Goal: Find specific page/section: Find specific page/section

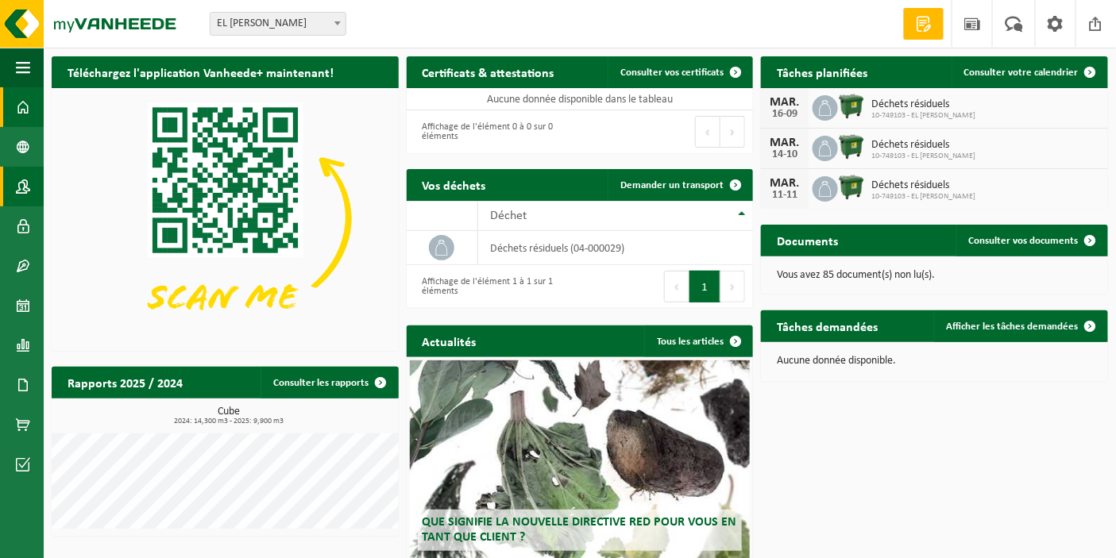
click at [22, 189] on span at bounding box center [23, 187] width 14 height 40
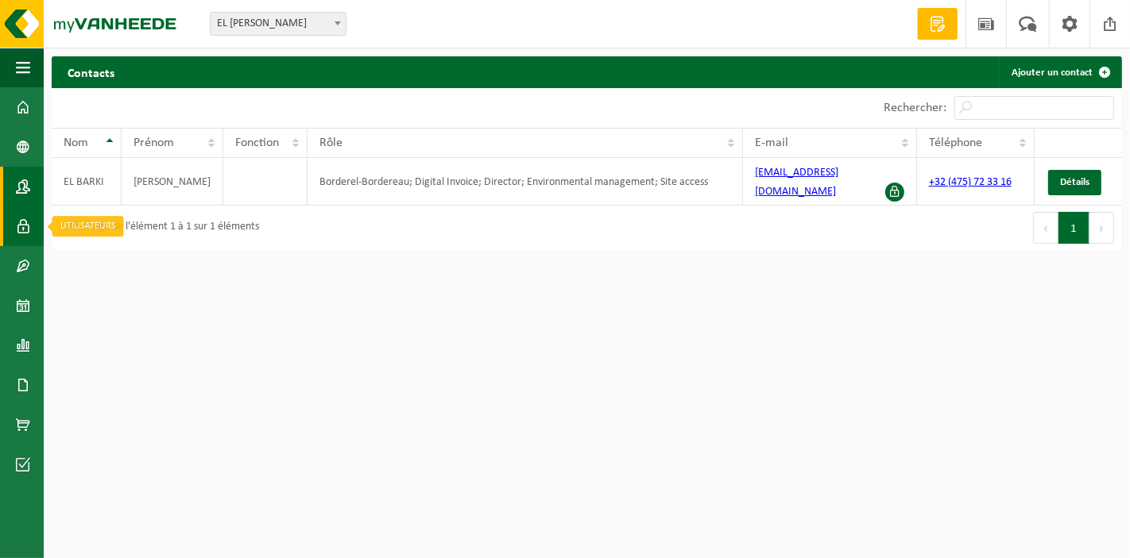
click at [27, 231] on span at bounding box center [23, 227] width 14 height 40
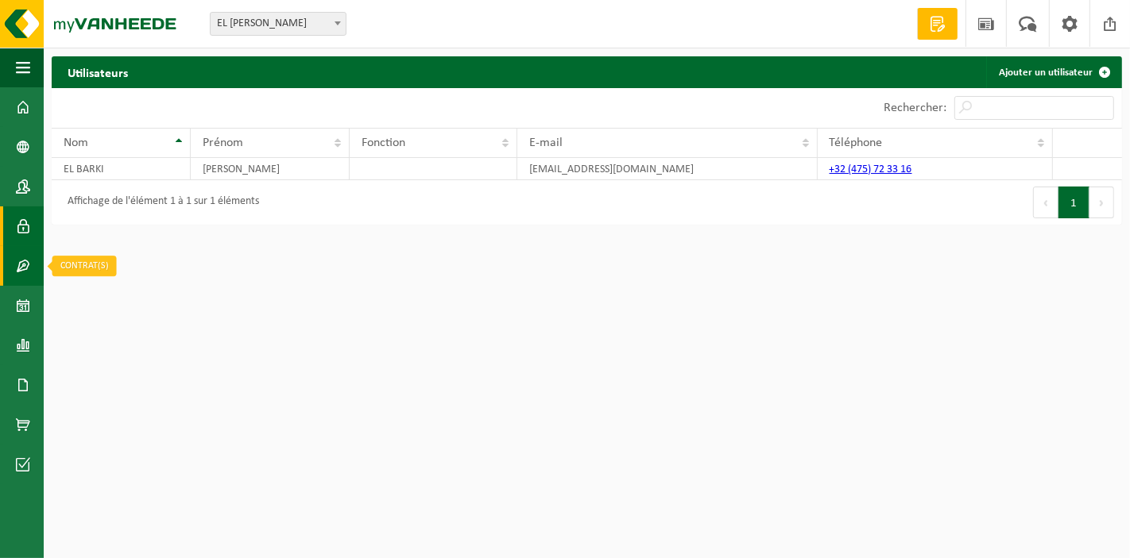
click at [25, 260] on span at bounding box center [23, 266] width 14 height 40
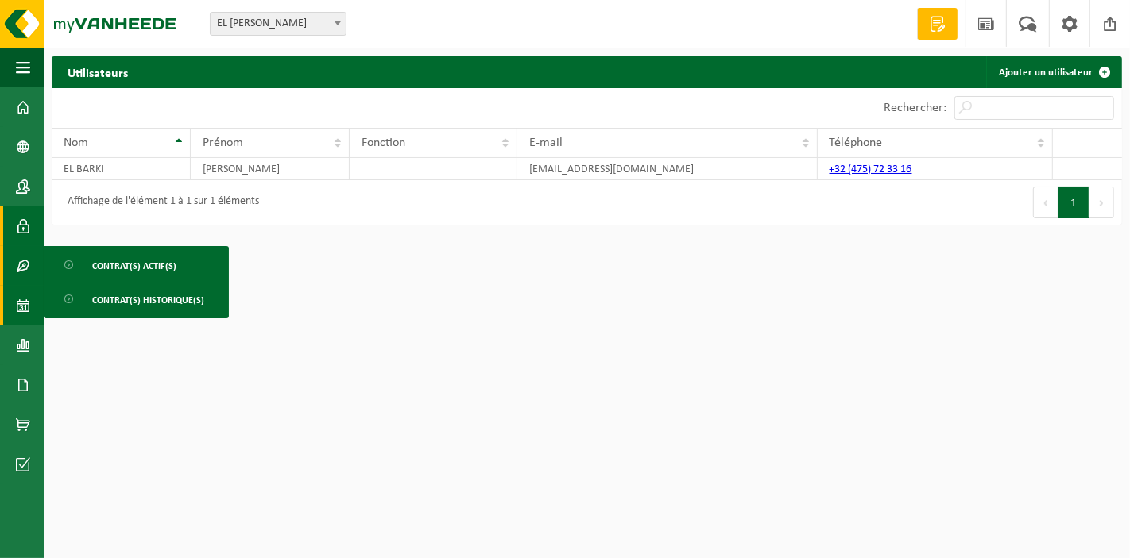
click at [20, 290] on span at bounding box center [23, 306] width 14 height 40
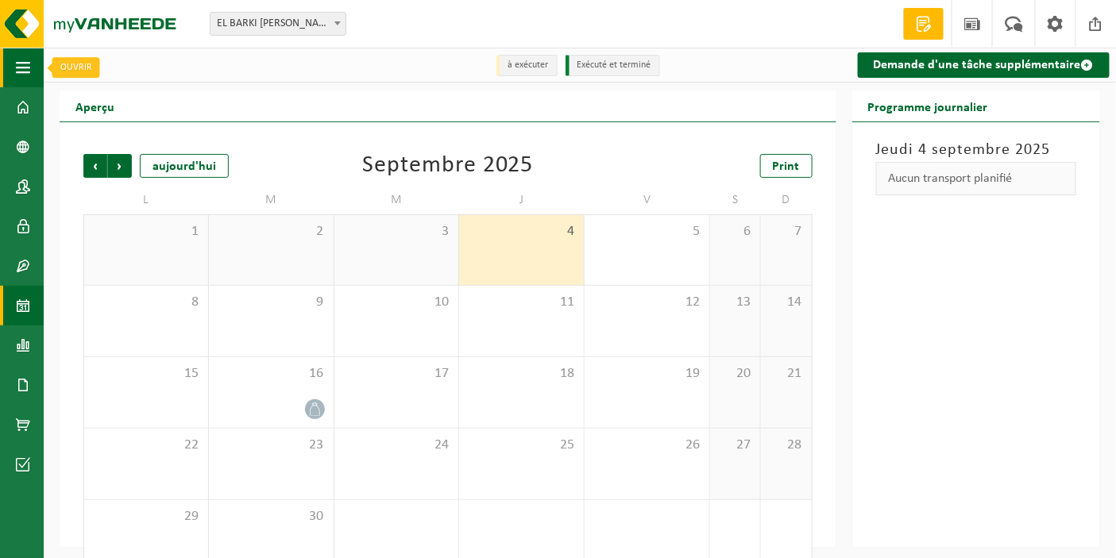
click at [25, 71] on span "button" at bounding box center [23, 68] width 14 height 40
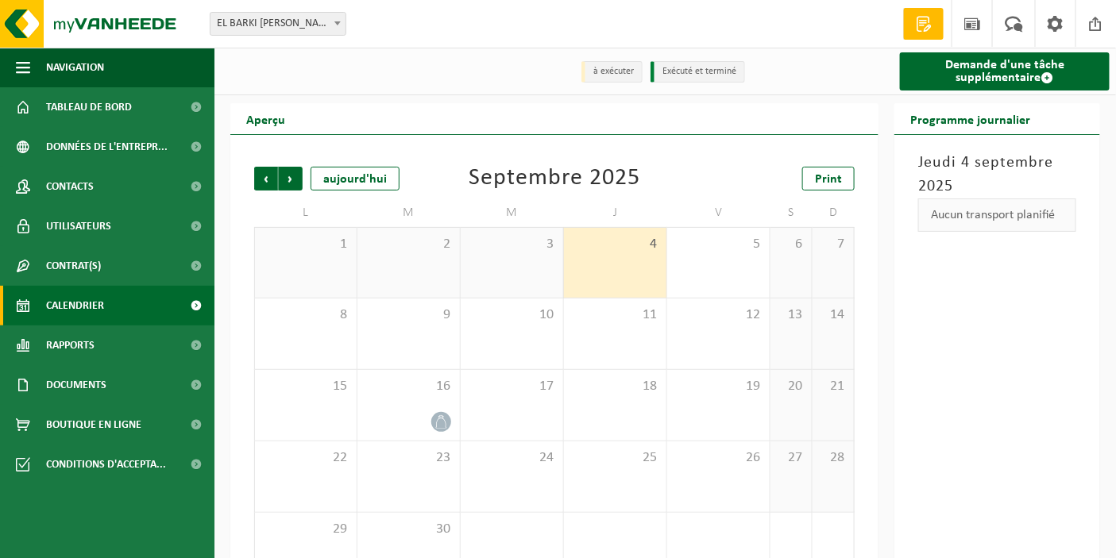
click at [922, 20] on span at bounding box center [924, 24] width 24 height 16
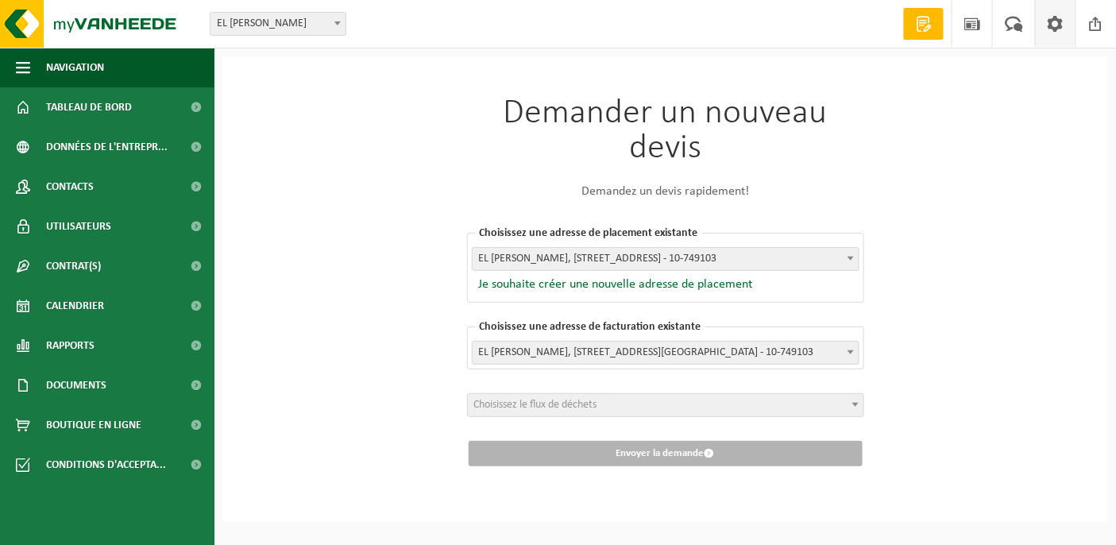
click at [1059, 29] on span at bounding box center [1056, 23] width 24 height 47
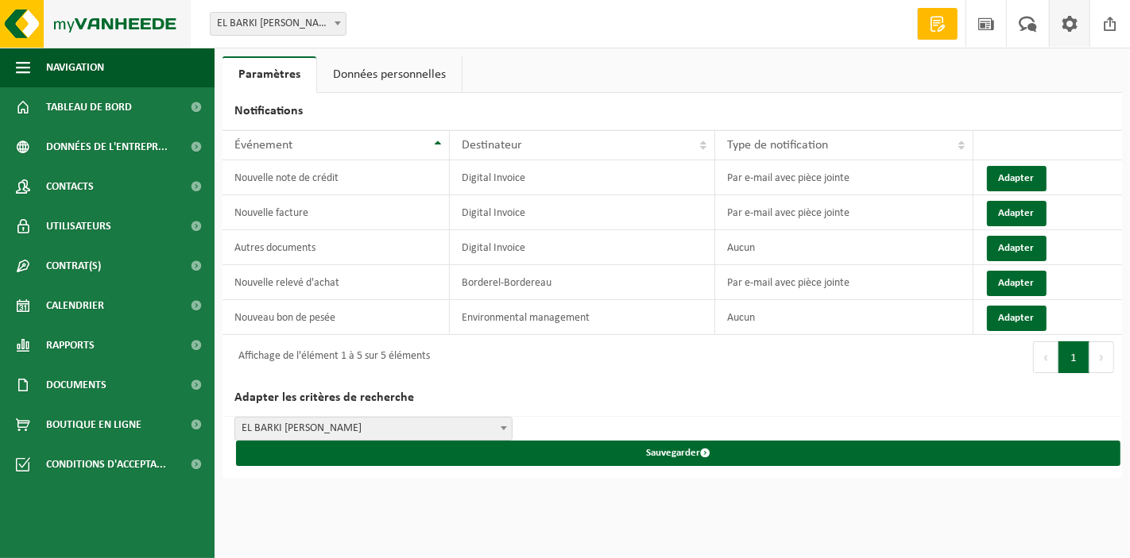
click at [98, 30] on img at bounding box center [95, 24] width 191 height 48
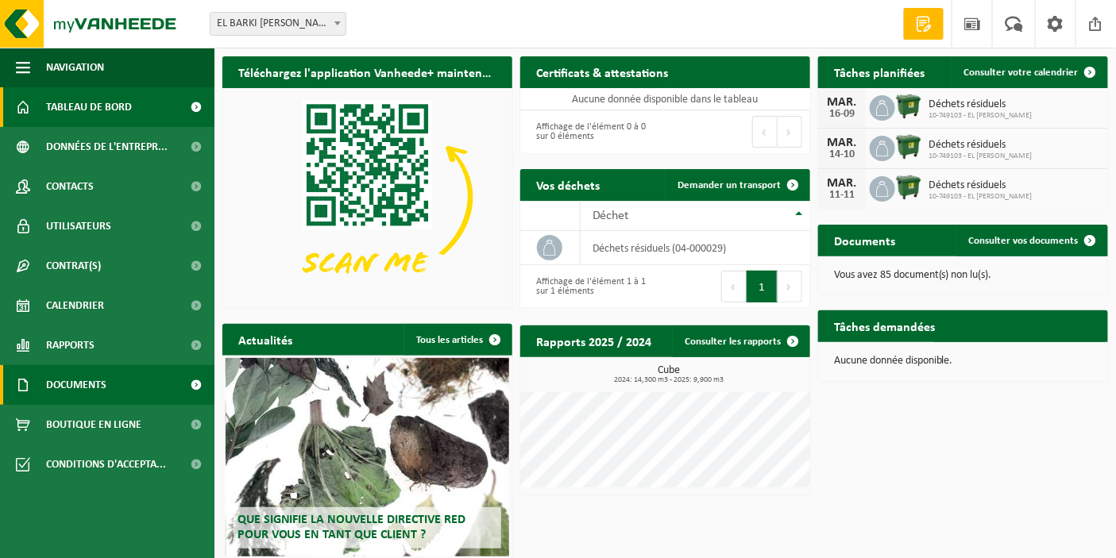
click at [112, 382] on link "Documents" at bounding box center [107, 385] width 214 height 40
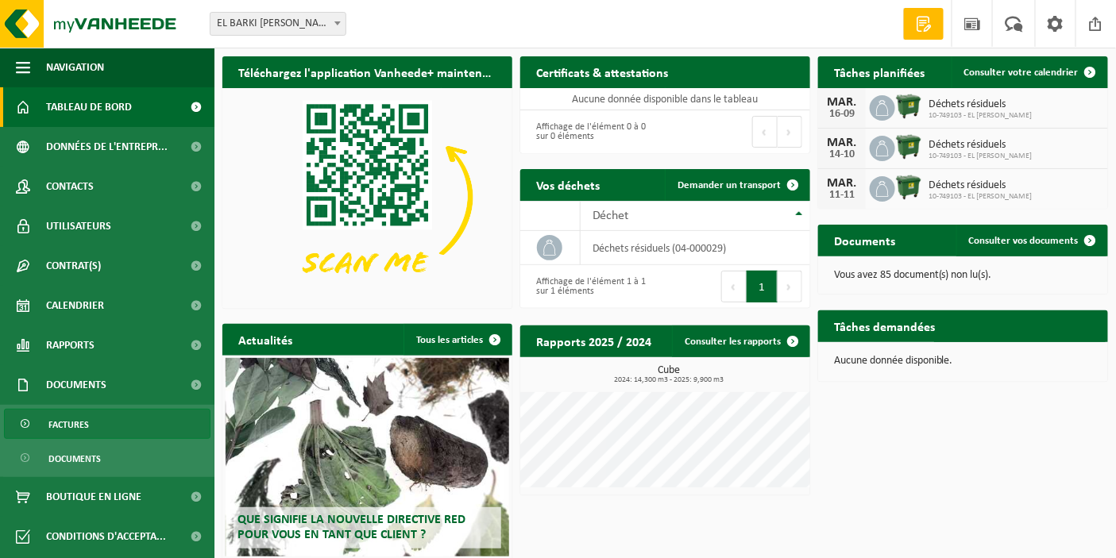
click at [69, 419] on span "Factures" at bounding box center [68, 425] width 41 height 30
